Goal: Transaction & Acquisition: Book appointment/travel/reservation

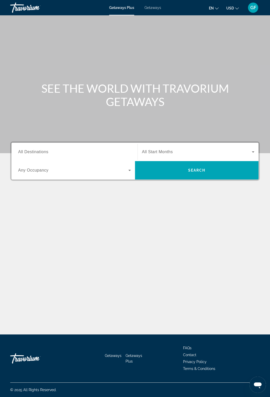
click at [155, 6] on span "Getaways" at bounding box center [152, 8] width 17 height 4
click at [62, 153] on input "Destination All Destinations" at bounding box center [74, 152] width 113 height 6
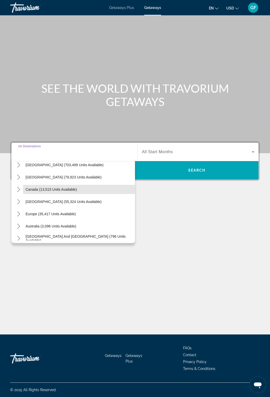
scroll to position [35, 0]
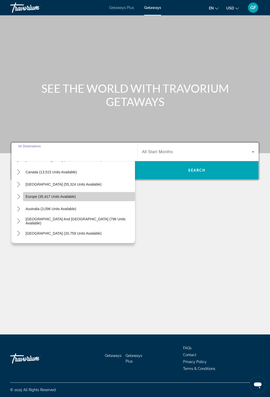
click at [24, 191] on span "Select destination: Europe (35,417 units available)" at bounding box center [79, 197] width 112 height 12
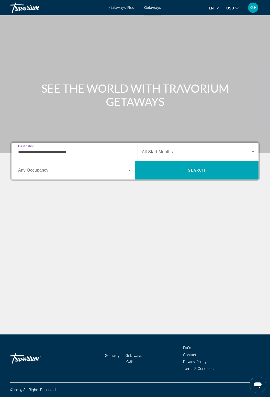
click at [78, 149] on input "**********" at bounding box center [74, 152] width 113 height 6
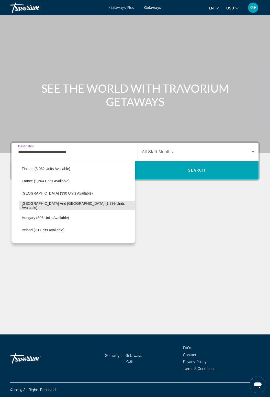
scroll to position [138, 0]
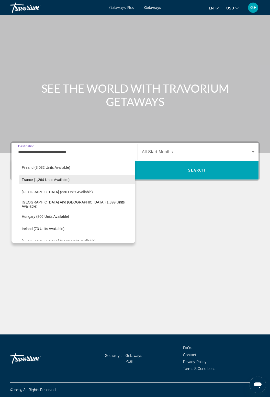
click at [57, 178] on span "France (1,264 units available)" at bounding box center [46, 180] width 48 height 4
type input "**********"
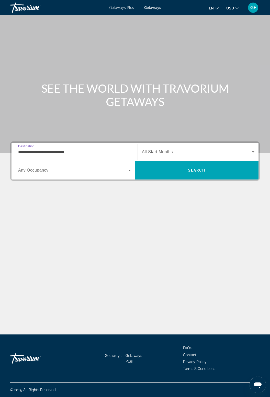
scroll to position [16, 0]
click at [250, 149] on icon "Search widget" at bounding box center [253, 152] width 6 height 6
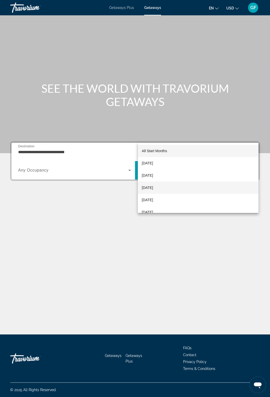
click at [153, 187] on span "[DATE]" at bounding box center [147, 188] width 11 height 6
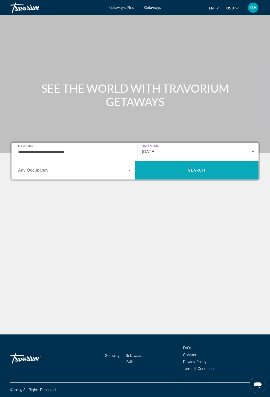
click at [207, 164] on span "Search" at bounding box center [196, 170] width 123 height 12
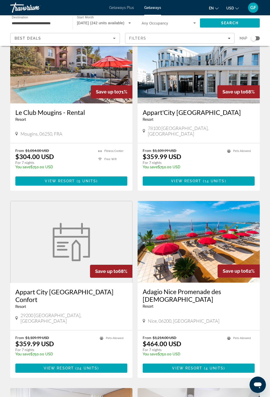
scroll to position [572, 0]
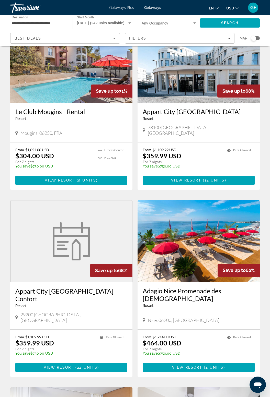
click at [207, 227] on img "Main content" at bounding box center [199, 241] width 122 height 82
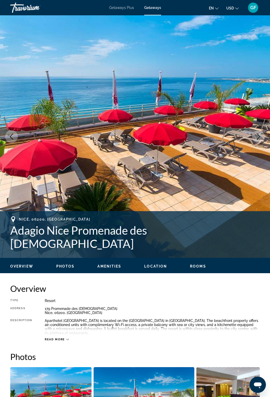
click at [261, 139] on icon "Next image" at bounding box center [258, 137] width 6 height 6
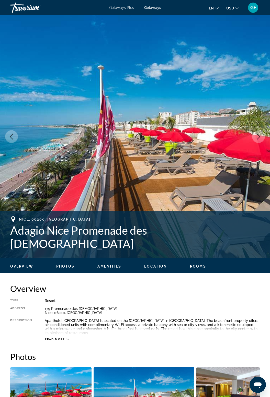
click at [257, 138] on icon "Next image" at bounding box center [258, 137] width 6 height 6
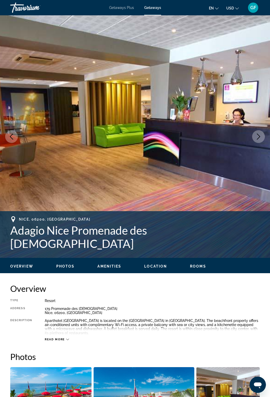
click at [257, 140] on icon "Next image" at bounding box center [258, 137] width 3 height 6
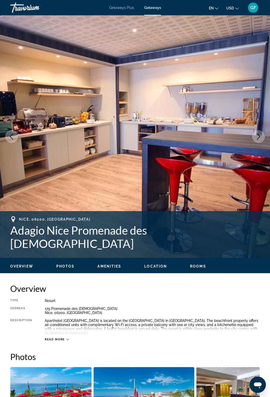
click at [260, 139] on icon "Next image" at bounding box center [258, 137] width 6 height 6
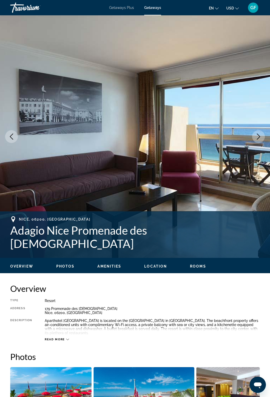
click at [257, 141] on button "Next image" at bounding box center [258, 136] width 13 height 13
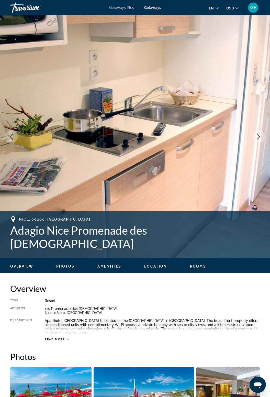
click at [262, 139] on button "Next image" at bounding box center [258, 136] width 13 height 13
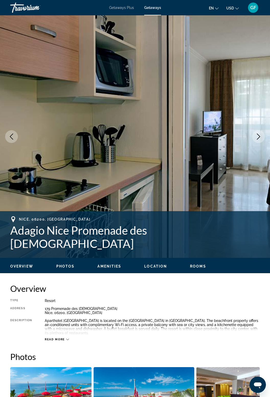
click at [260, 139] on icon "Next image" at bounding box center [258, 137] width 6 height 6
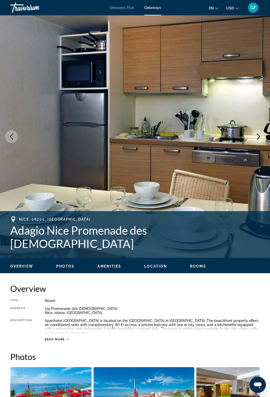
click at [259, 140] on button "Next image" at bounding box center [258, 136] width 13 height 13
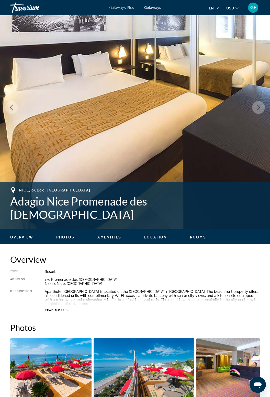
scroll to position [31, 0]
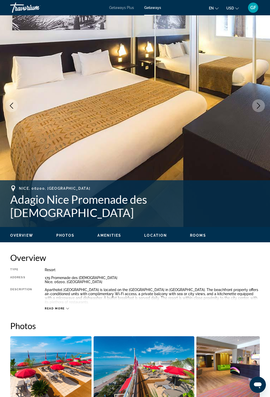
click at [57, 302] on div "Read more" at bounding box center [152, 304] width 215 height 14
click at [67, 309] on icon "Main content" at bounding box center [67, 308] width 3 height 3
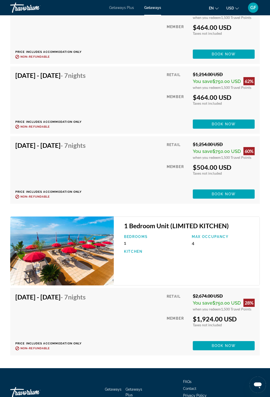
scroll to position [1078, 0]
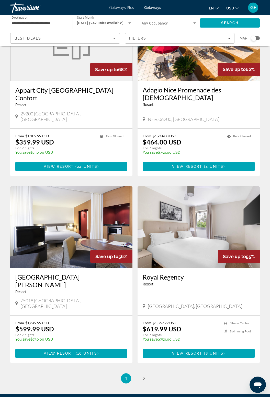
scroll to position [775, 0]
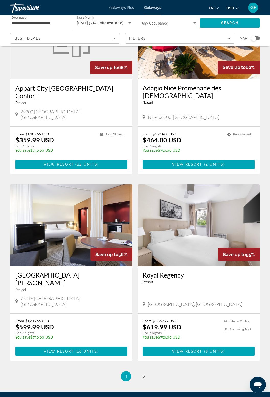
click at [147, 372] on li "page 2" at bounding box center [144, 377] width 10 height 10
click at [143, 372] on link "page 2" at bounding box center [144, 376] width 9 height 9
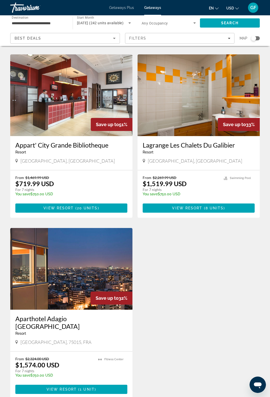
scroll to position [192, 0]
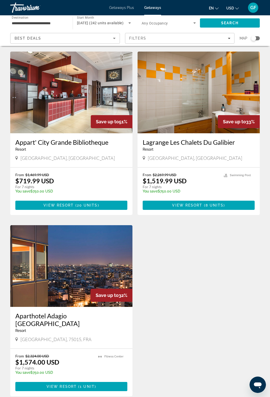
click at [76, 277] on img "Main content" at bounding box center [71, 266] width 122 height 82
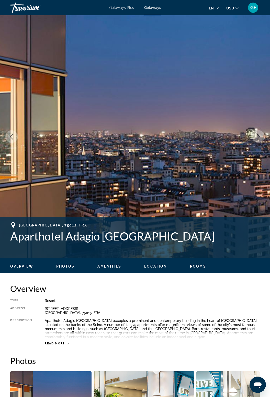
click at [261, 137] on icon "Next image" at bounding box center [258, 137] width 6 height 6
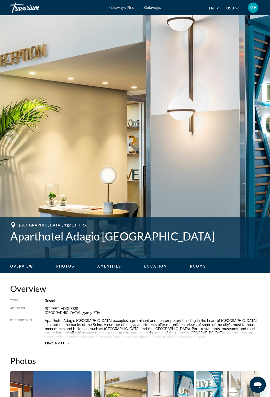
click at [260, 138] on icon "Next image" at bounding box center [258, 137] width 6 height 6
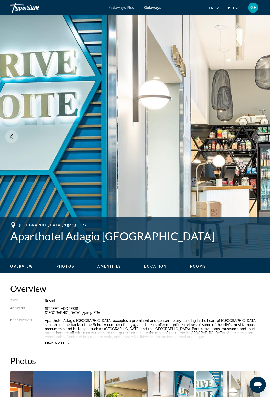
click at [260, 139] on icon "Next image" at bounding box center [258, 137] width 6 height 6
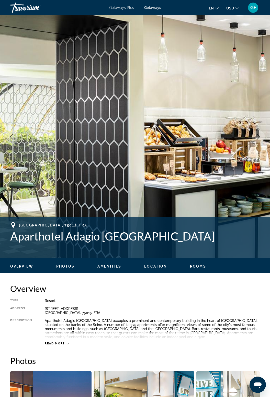
click at [258, 141] on button "Next image" at bounding box center [258, 136] width 13 height 13
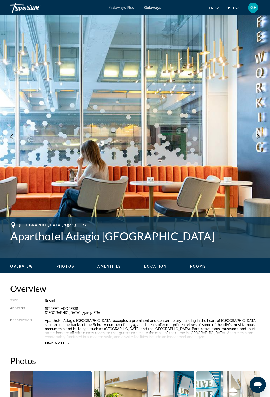
click at [258, 142] on button "Next image" at bounding box center [258, 136] width 13 height 13
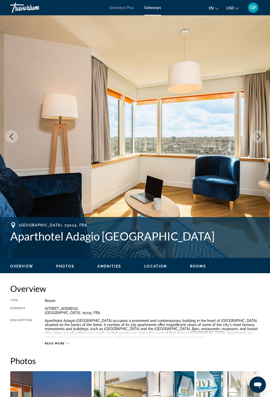
click at [156, 268] on span "Location" at bounding box center [155, 267] width 23 height 4
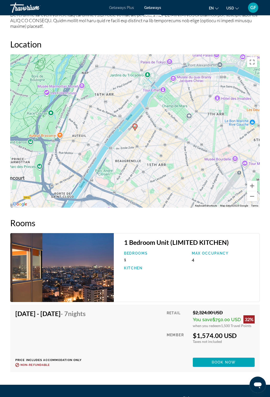
scroll to position [738, 0]
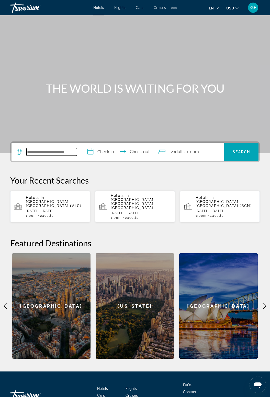
click at [52, 151] on input "Search hotel destination" at bounding box center [52, 152] width 50 height 8
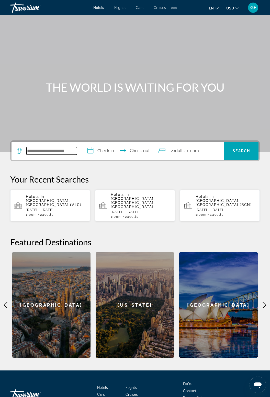
scroll to position [28, 0]
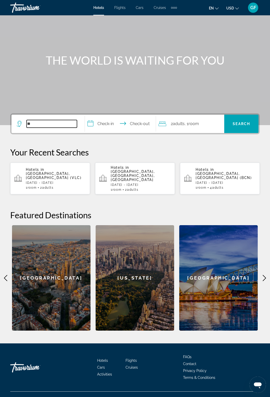
type input "*"
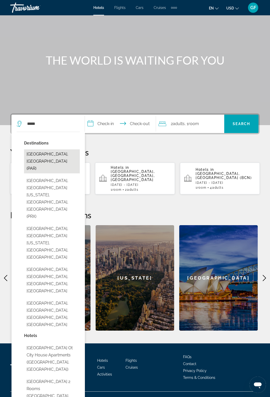
click at [52, 154] on button "Paris, France (PAR)" at bounding box center [52, 162] width 56 height 24
type input "**********"
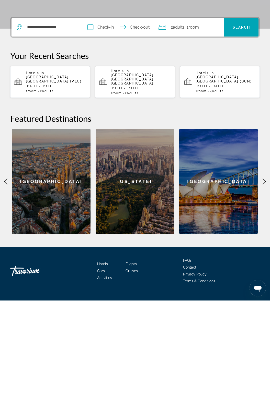
click at [101, 122] on input "**********" at bounding box center [121, 125] width 73 height 20
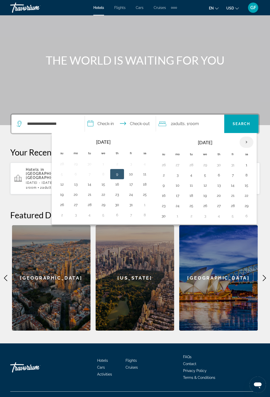
click at [246, 143] on th "Next month" at bounding box center [246, 142] width 14 height 11
click at [234, 193] on button "26" at bounding box center [232, 195] width 8 height 7
click at [234, 205] on button "2" at bounding box center [232, 205] width 8 height 7
type input "**********"
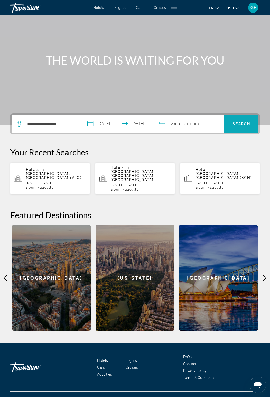
click at [247, 124] on span "Search" at bounding box center [241, 124] width 17 height 4
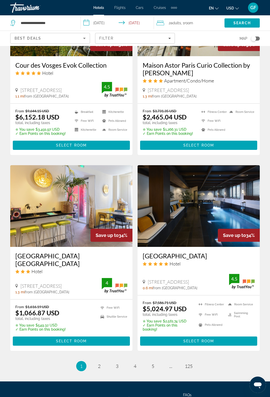
scroll to position [852, 0]
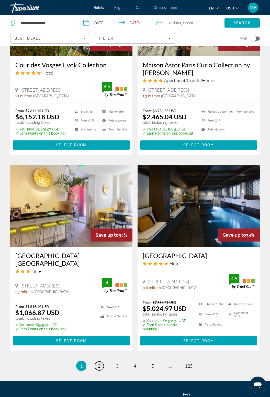
click at [102, 362] on link "page 2" at bounding box center [99, 366] width 9 height 9
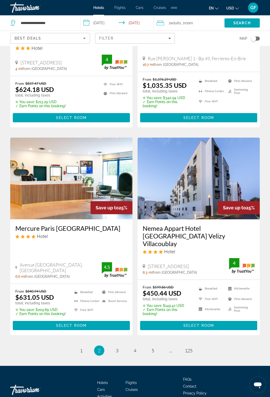
scroll to position [884, 0]
click at [119, 346] on link "page 3" at bounding box center [117, 350] width 9 height 9
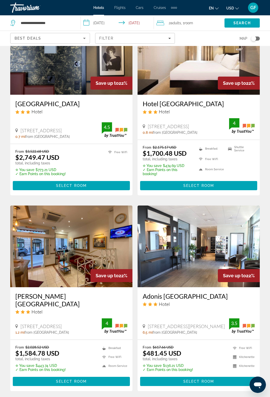
scroll to position [833, 0]
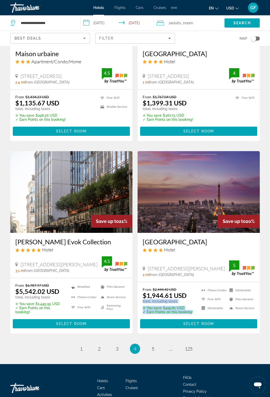
scroll to position [883, 0]
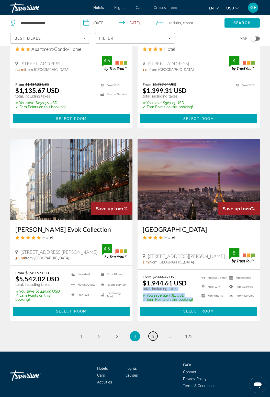
click at [152, 338] on span "5" at bounding box center [153, 337] width 3 height 6
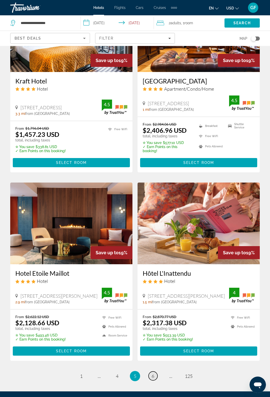
scroll to position [837, 0]
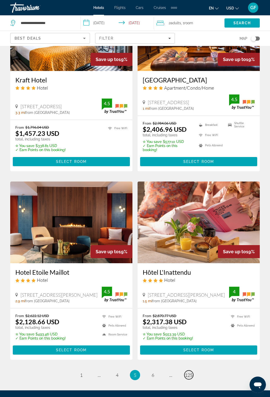
click at [192, 374] on span "125" at bounding box center [189, 376] width 8 height 6
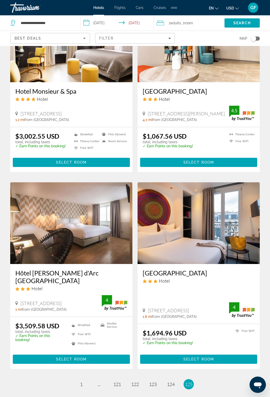
scroll to position [840, 0]
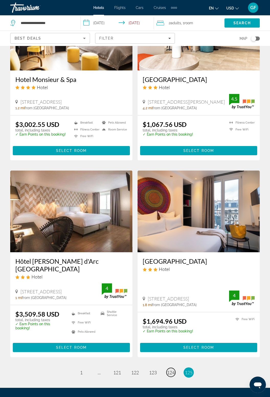
click at [173, 370] on span "124" at bounding box center [171, 373] width 8 height 6
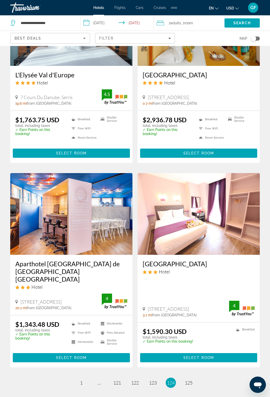
scroll to position [831, 0]
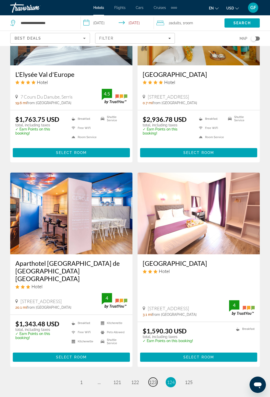
click at [153, 380] on span "123" at bounding box center [153, 383] width 8 height 6
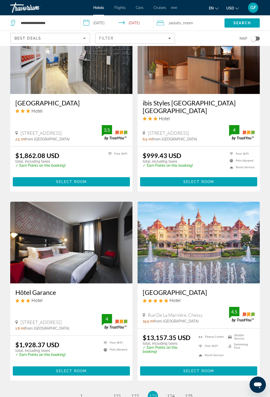
scroll to position [817, 0]
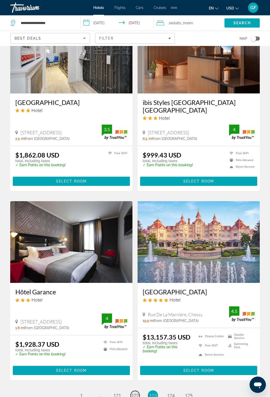
click at [136, 393] on span "122" at bounding box center [135, 396] width 8 height 6
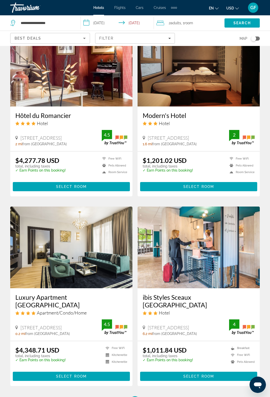
scroll to position [833, 0]
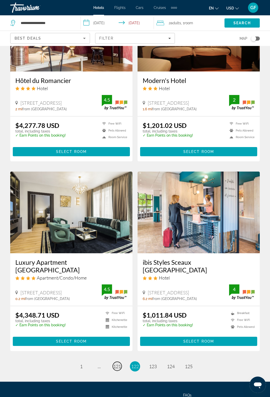
click at [120, 364] on span "121" at bounding box center [117, 367] width 8 height 6
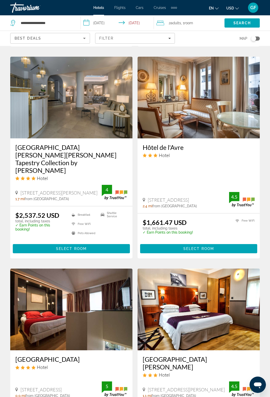
scroll to position [380, 0]
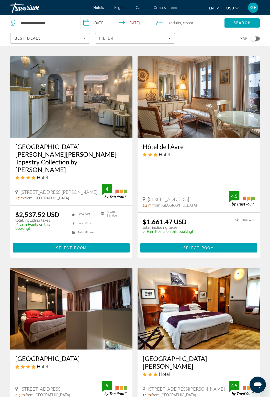
click at [10, 302] on img "Main content" at bounding box center [71, 309] width 122 height 82
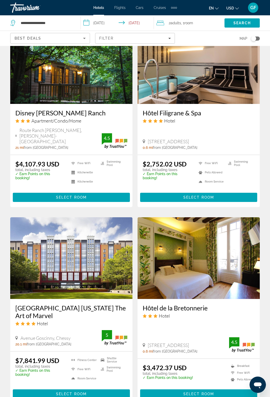
scroll to position [817, 0]
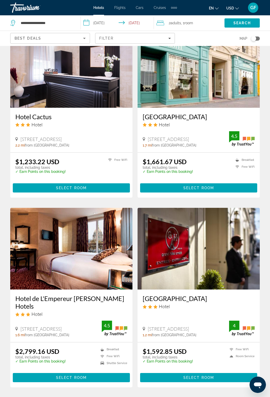
scroll to position [796, 0]
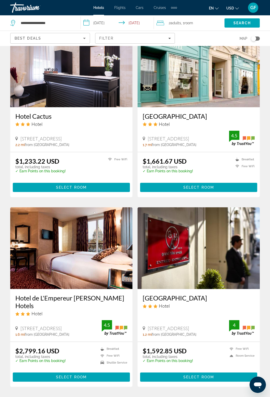
click at [117, 397] on span "119" at bounding box center [117, 403] width 8 height 6
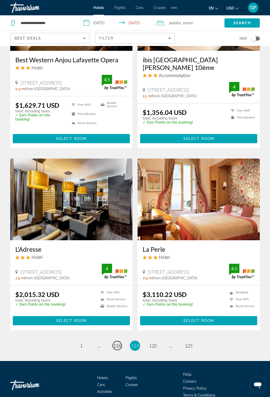
scroll to position [840, 0]
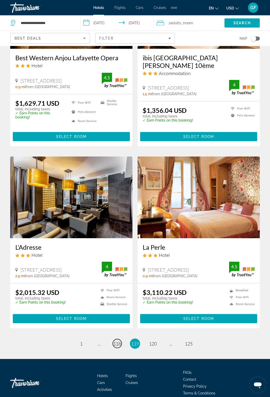
click at [118, 341] on span "118" at bounding box center [117, 344] width 8 height 6
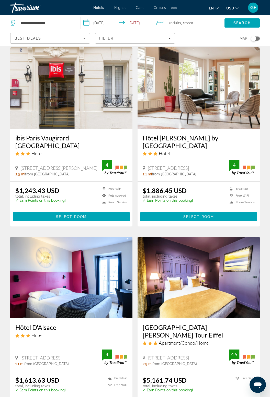
scroll to position [833, 0]
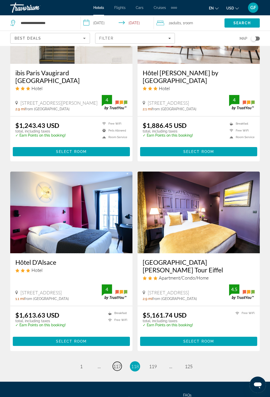
click at [115, 364] on span "117" at bounding box center [117, 367] width 8 height 6
